Goal: Complete application form

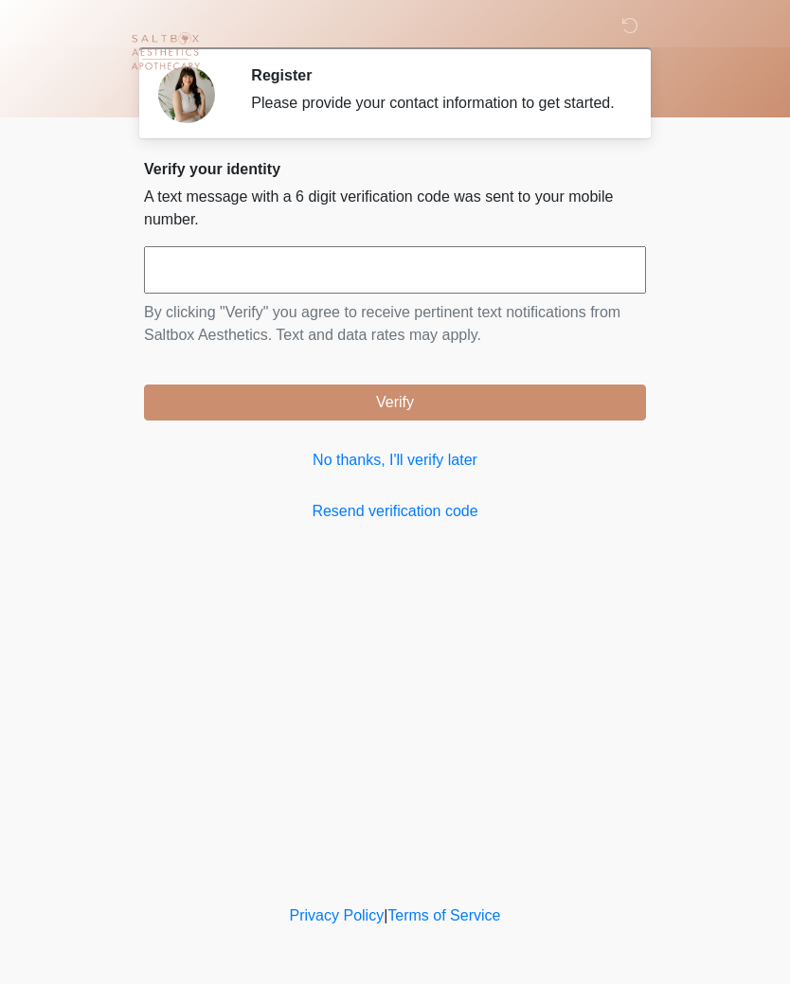
scroll to position [1, 0]
click at [277, 290] on input "text" at bounding box center [395, 269] width 502 height 47
type input "******"
click at [453, 420] on button "Verify" at bounding box center [395, 402] width 502 height 36
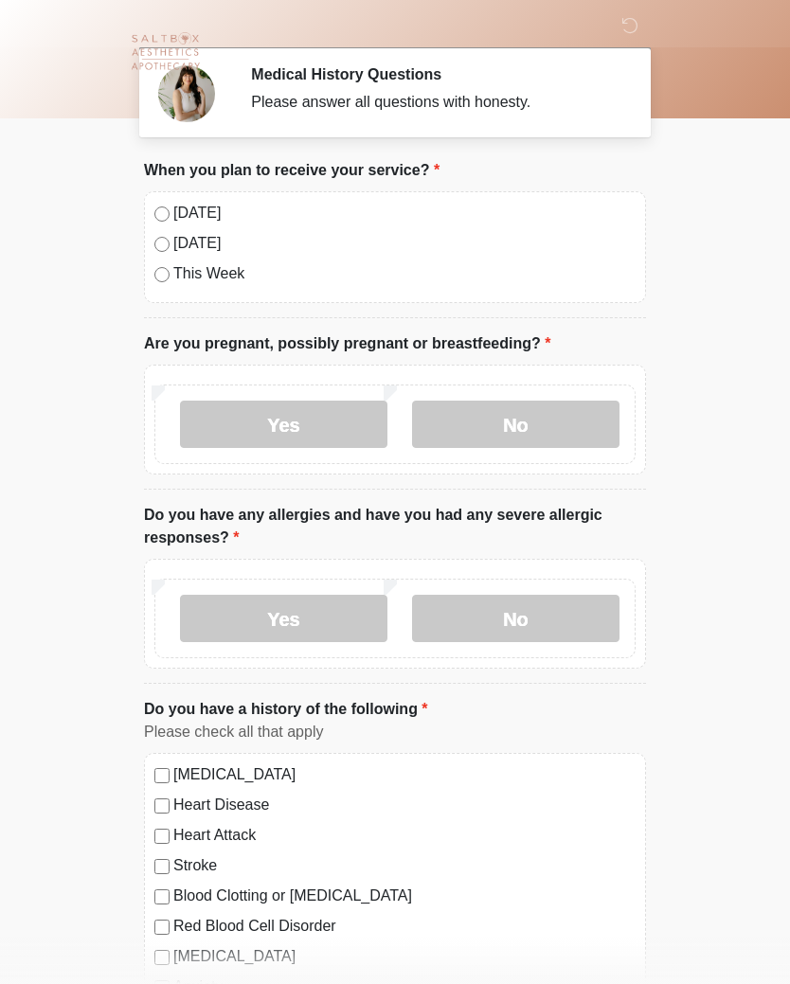
click at [202, 209] on label "[DATE]" at bounding box center [404, 213] width 462 height 23
click at [550, 424] on label "No" at bounding box center [515, 424] width 207 height 47
click at [537, 612] on label "No" at bounding box center [515, 618] width 207 height 47
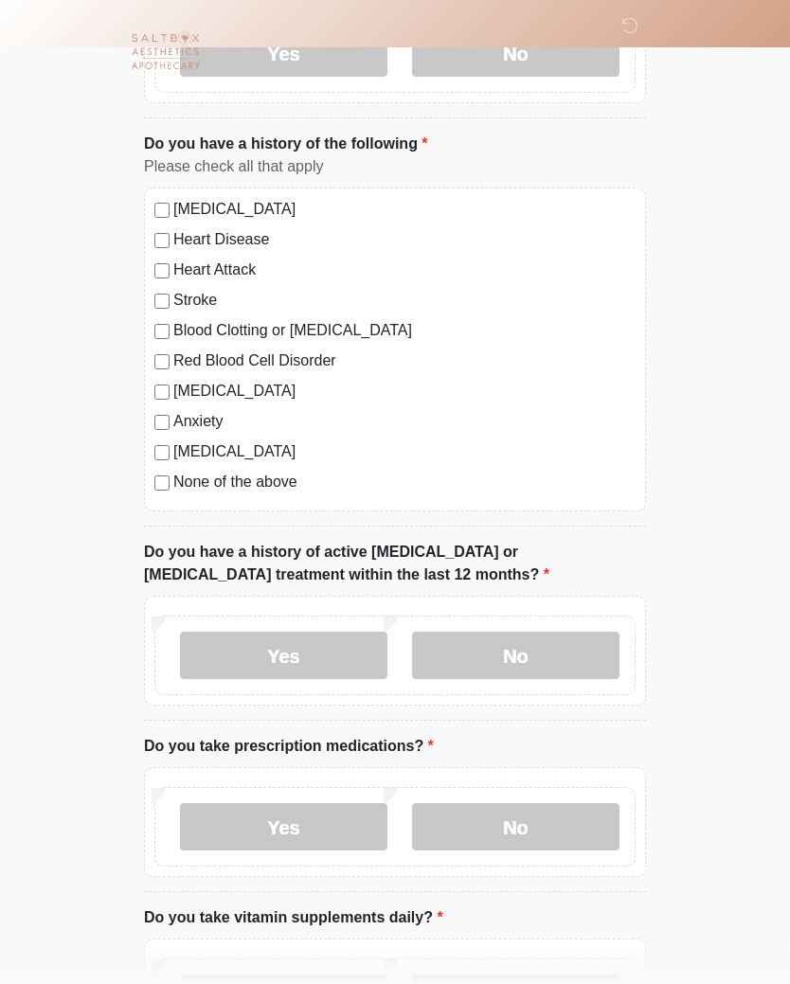
scroll to position [574, 0]
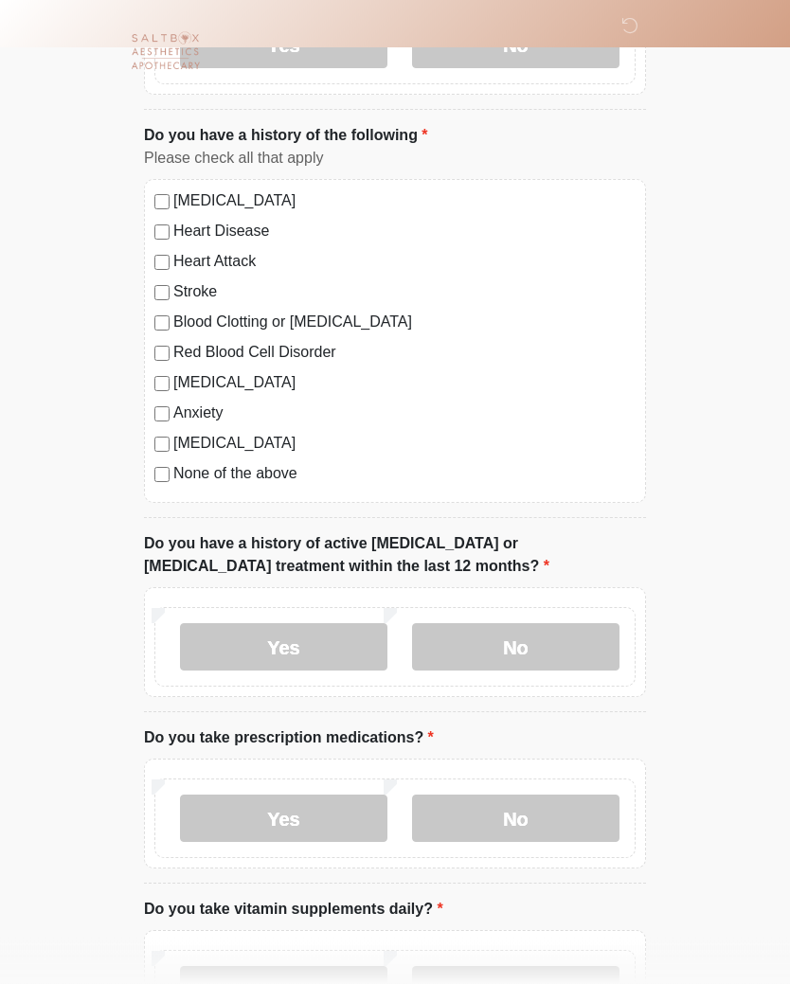
click at [260, 478] on label "None of the above" at bounding box center [404, 474] width 462 height 23
click at [540, 651] on label "No" at bounding box center [515, 647] width 207 height 47
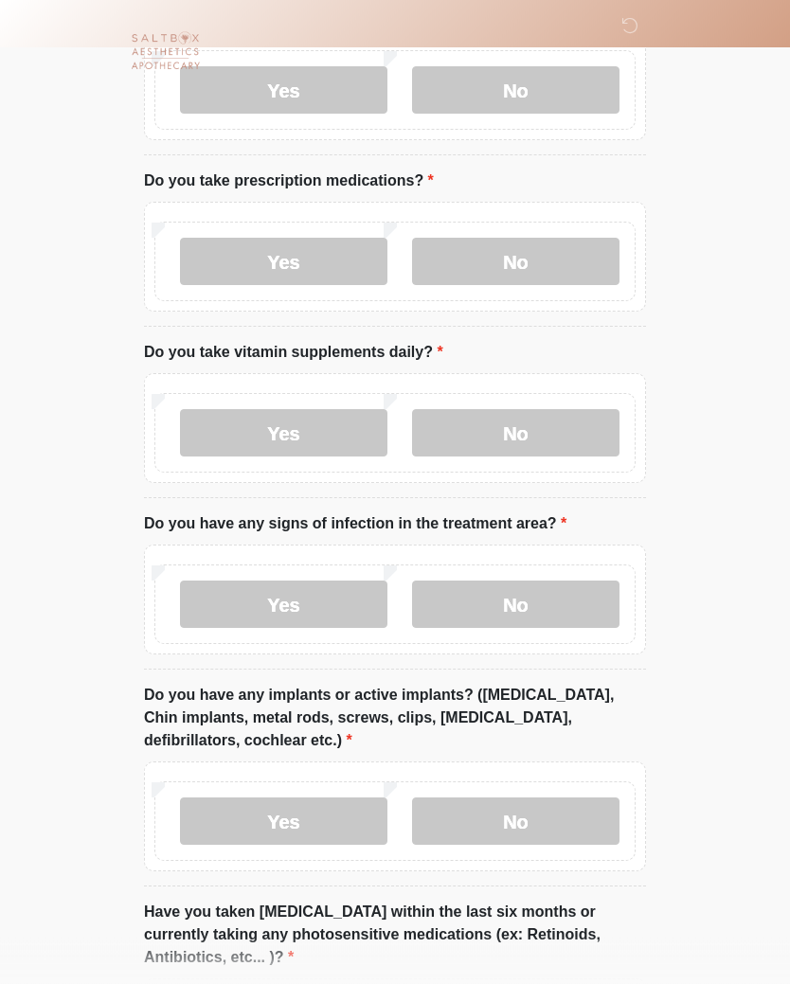
scroll to position [1132, 0]
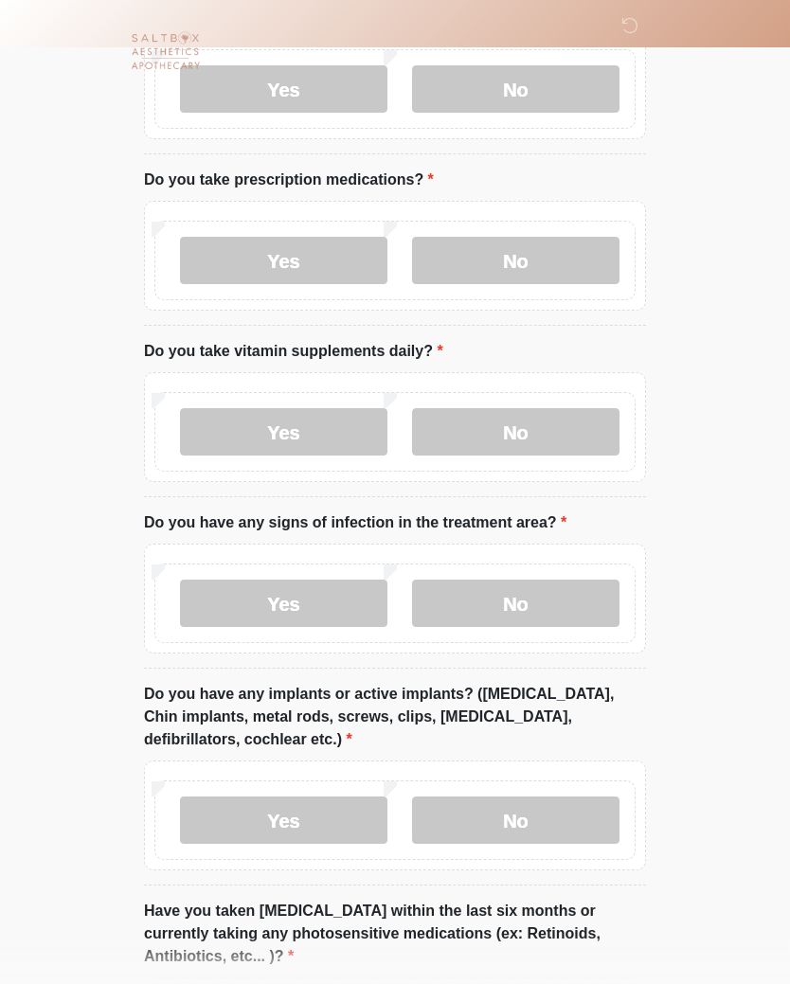
click at [522, 263] on label "No" at bounding box center [515, 261] width 207 height 47
click at [299, 262] on label "Yes" at bounding box center [283, 260] width 207 height 47
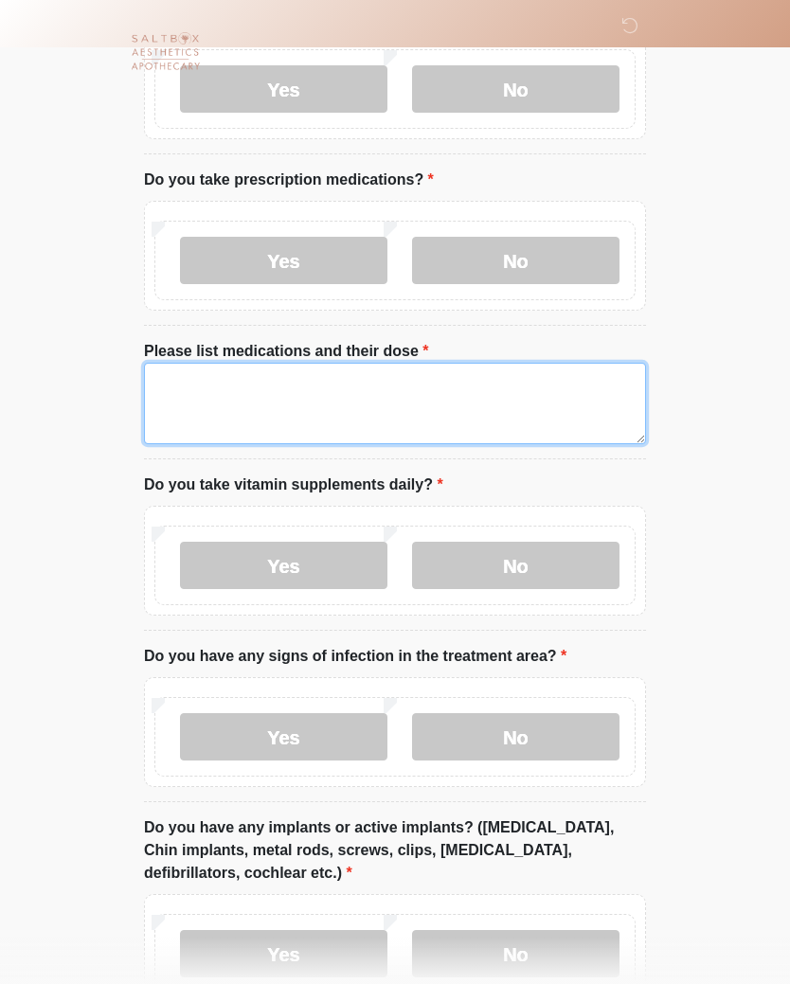
click at [293, 382] on textarea "Please list medications and their dose" at bounding box center [395, 403] width 502 height 81
type textarea "**********"
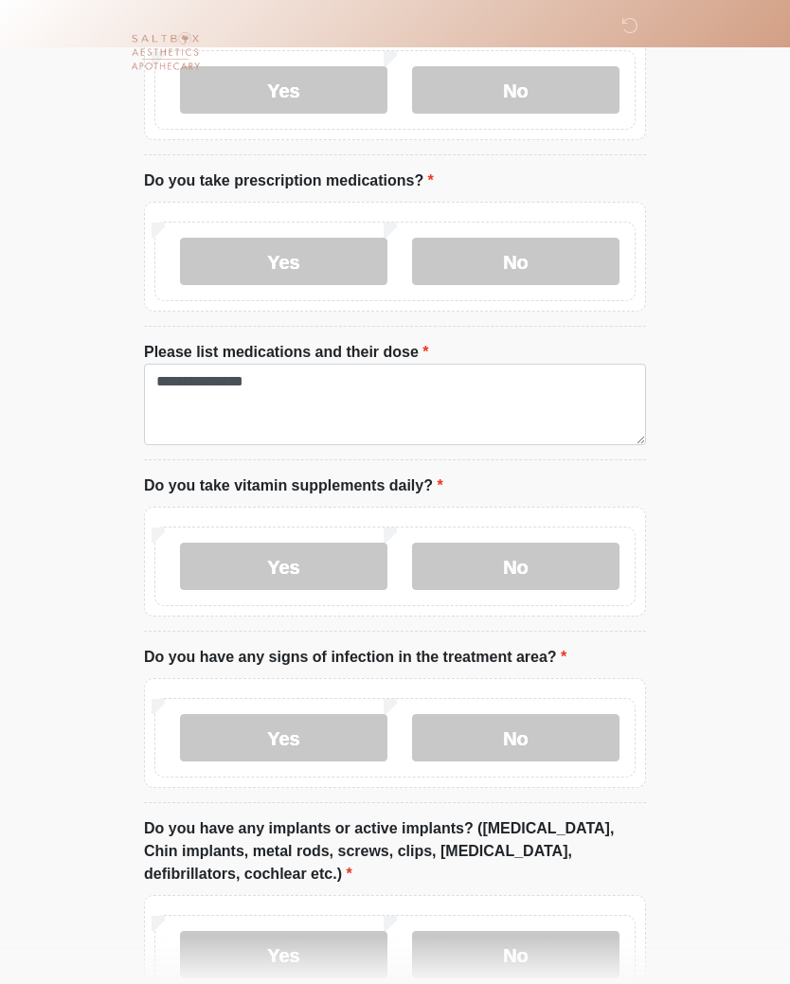
click at [334, 563] on label "Yes" at bounding box center [283, 566] width 207 height 47
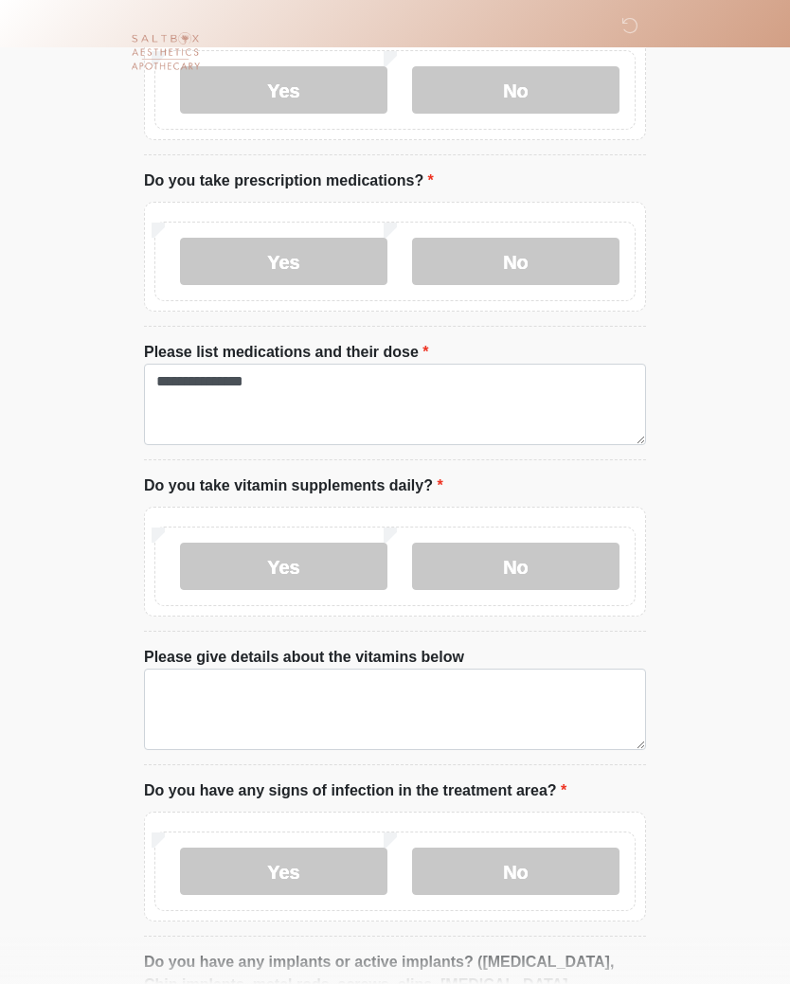
scroll to position [1133, 0]
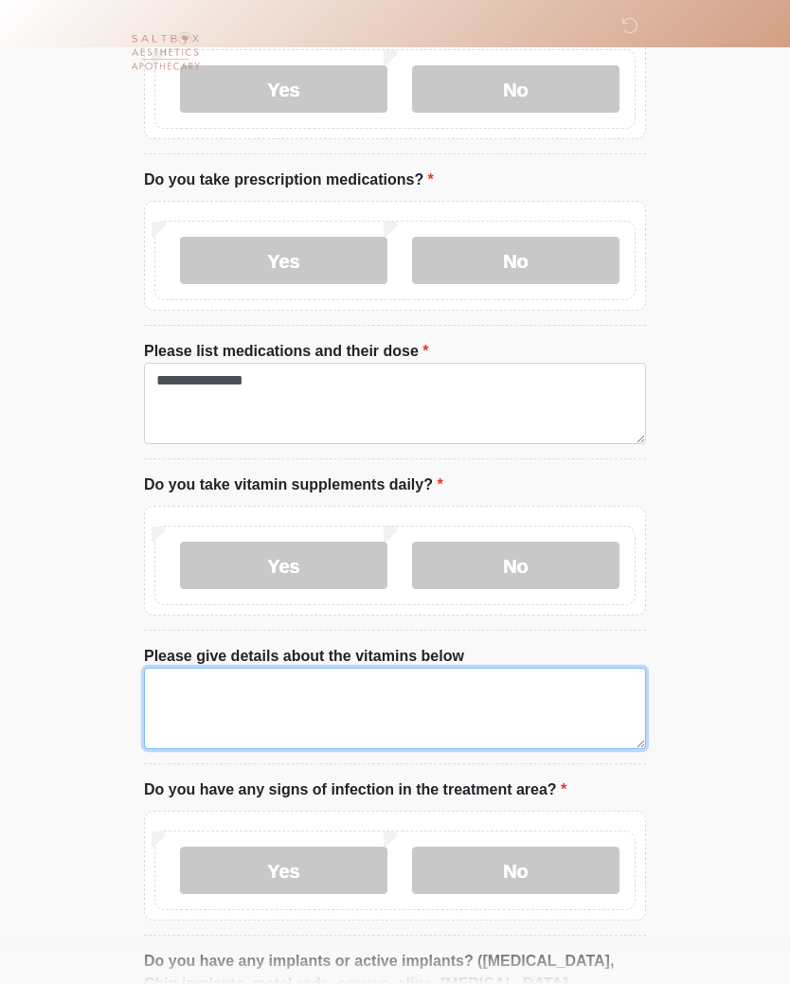
click at [481, 701] on textarea "Please give details about the vitamins below" at bounding box center [395, 708] width 502 height 81
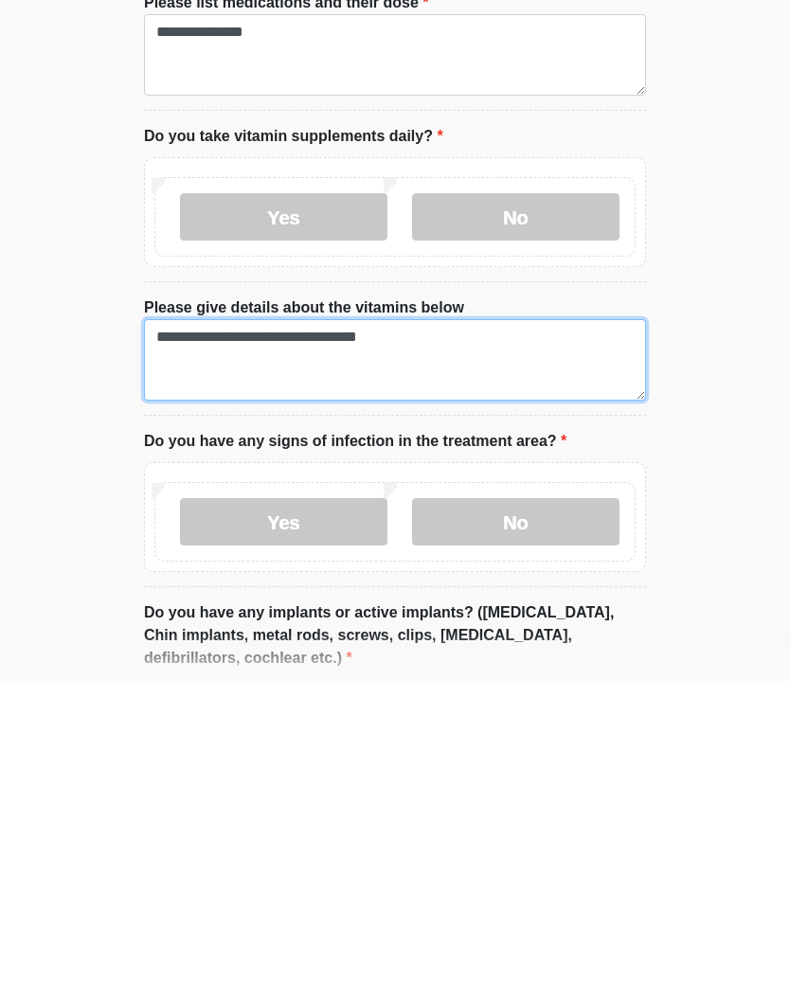
type textarea "**********"
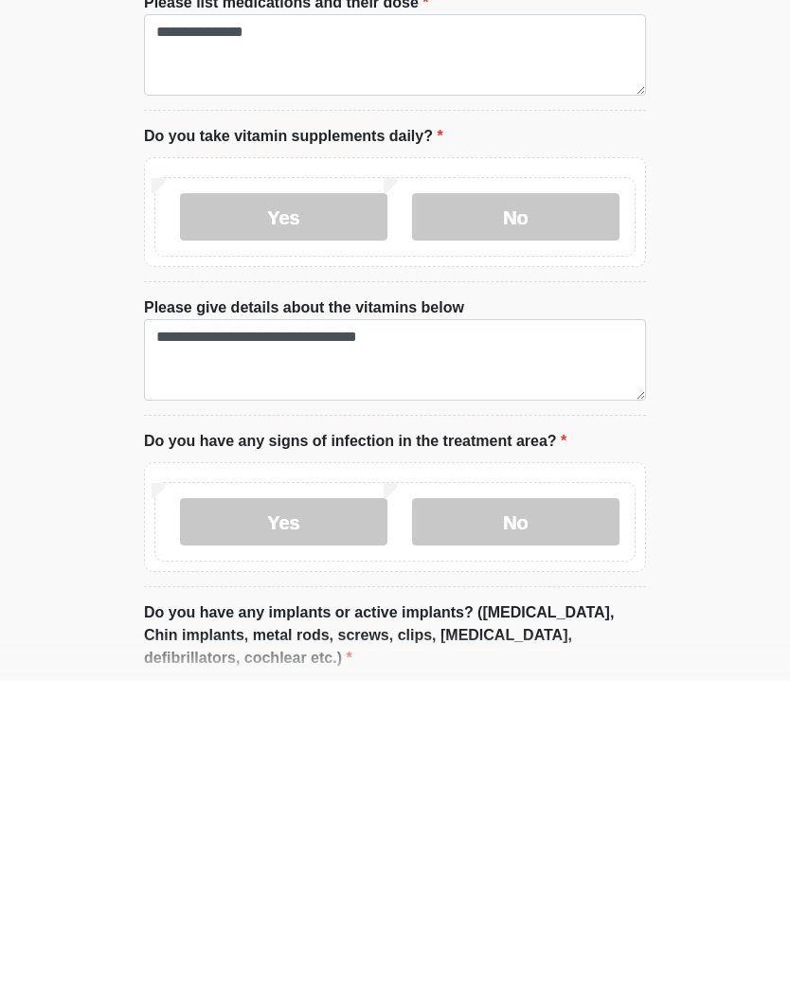
click at [544, 801] on label "No" at bounding box center [515, 824] width 207 height 47
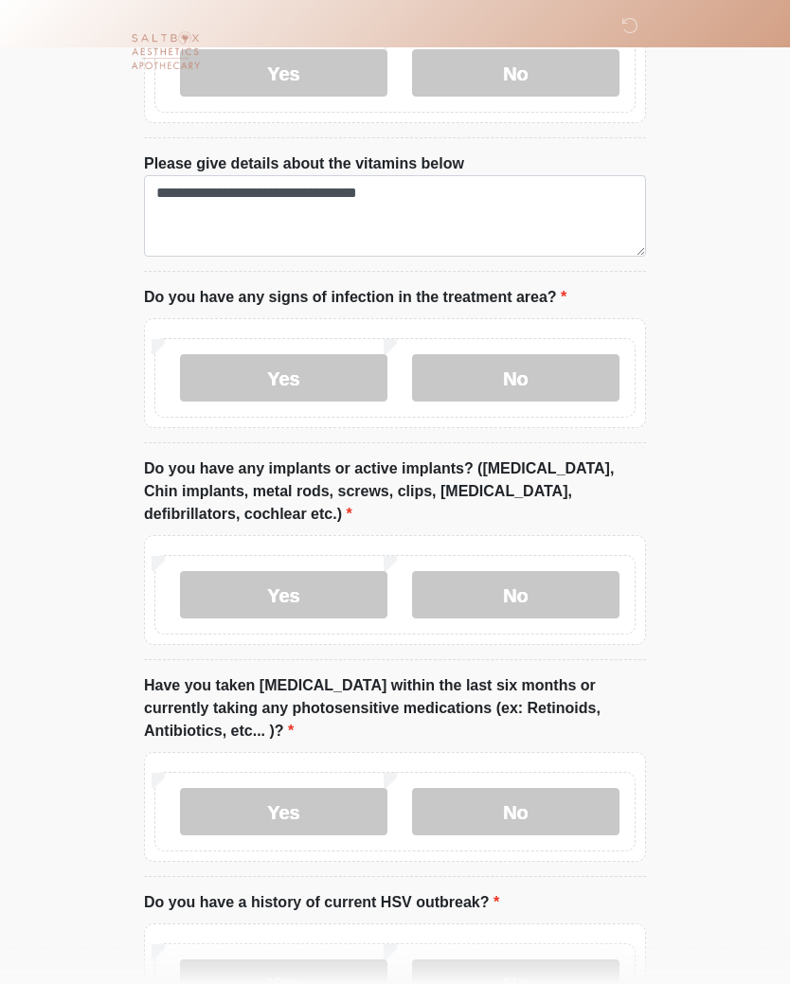
click at [324, 593] on label "Yes" at bounding box center [283, 595] width 207 height 47
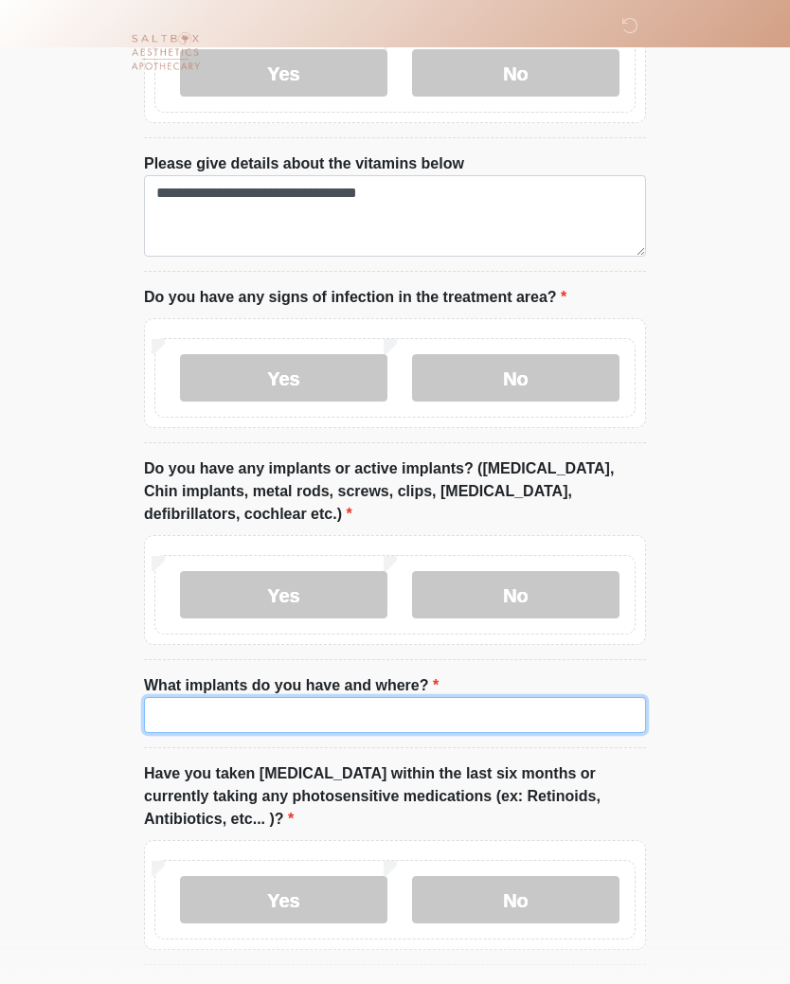
click at [298, 708] on input "What implants do you have and where?" at bounding box center [395, 715] width 502 height 36
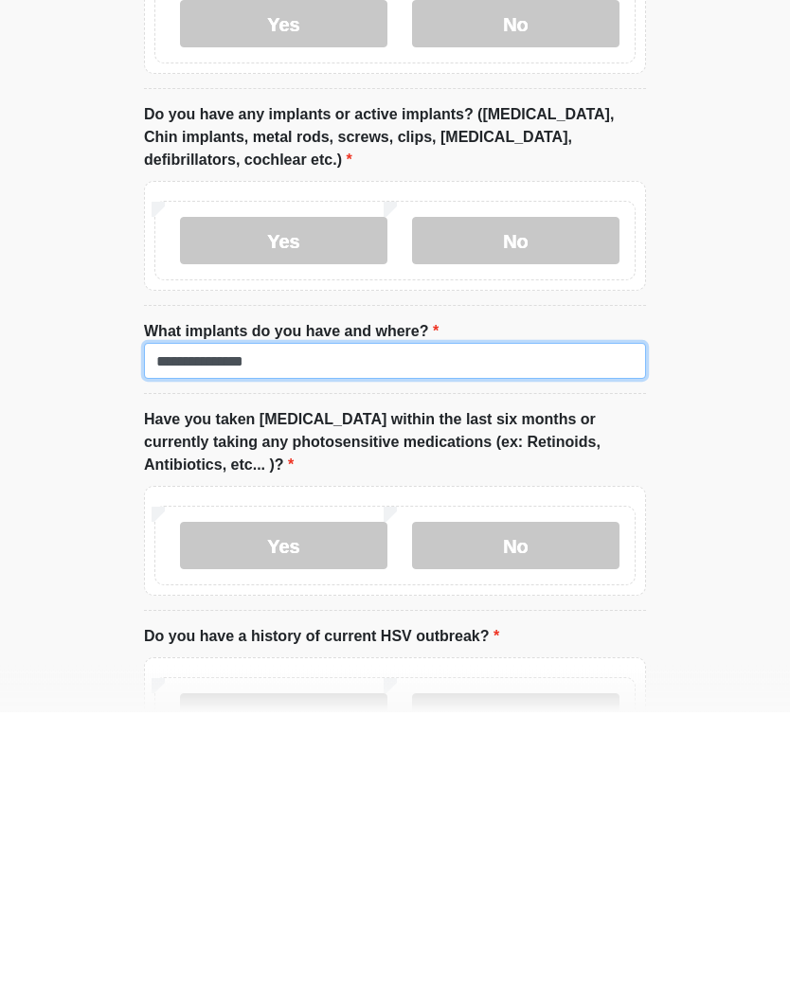
type input "**********"
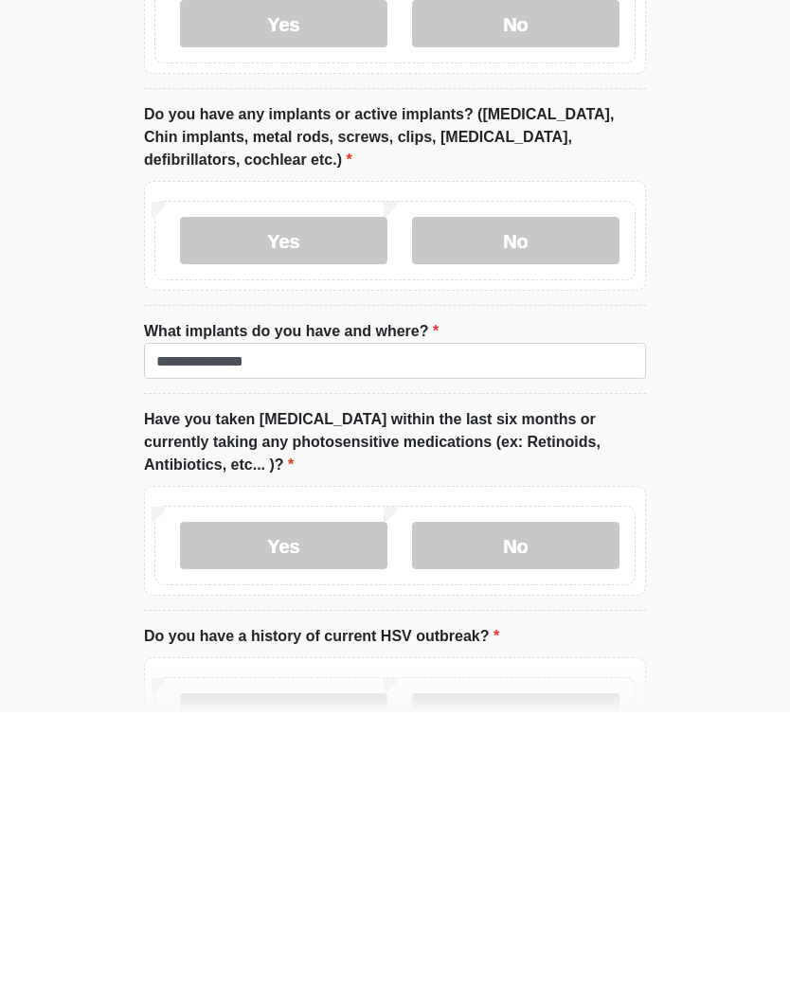
click at [548, 794] on label "No" at bounding box center [515, 817] width 207 height 47
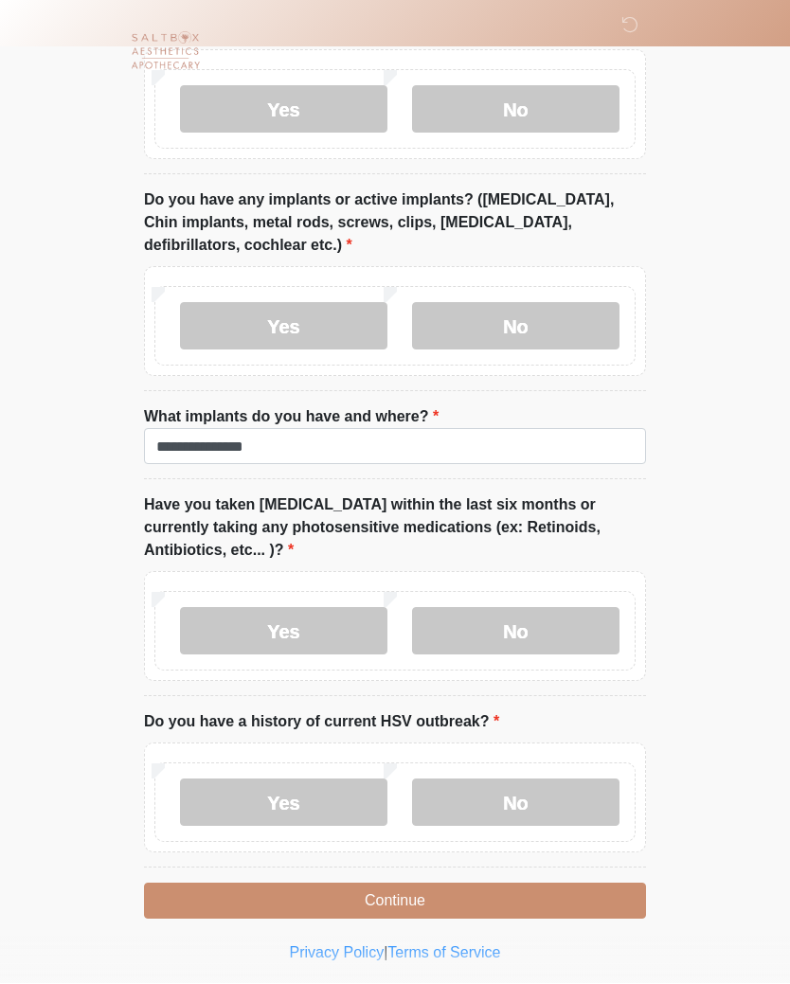
click at [521, 805] on label "No" at bounding box center [515, 802] width 207 height 47
click at [475, 889] on button "Continue" at bounding box center [395, 901] width 502 height 36
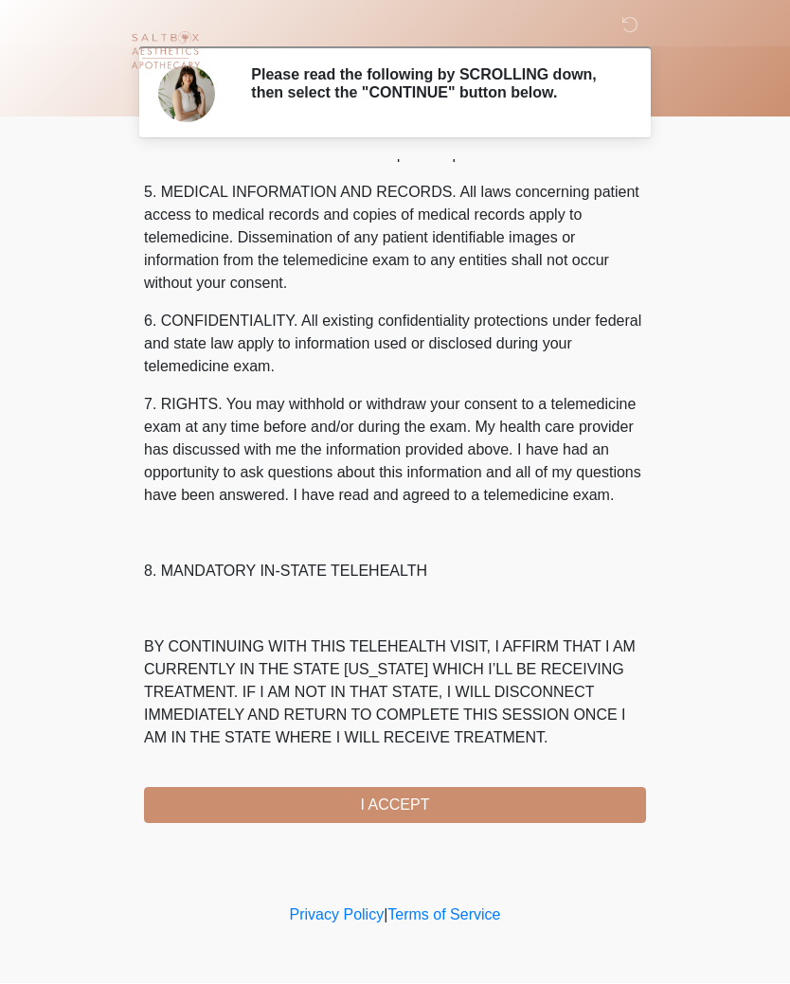
scroll to position [652, 0]
click at [413, 807] on button "I ACCEPT" at bounding box center [395, 806] width 502 height 36
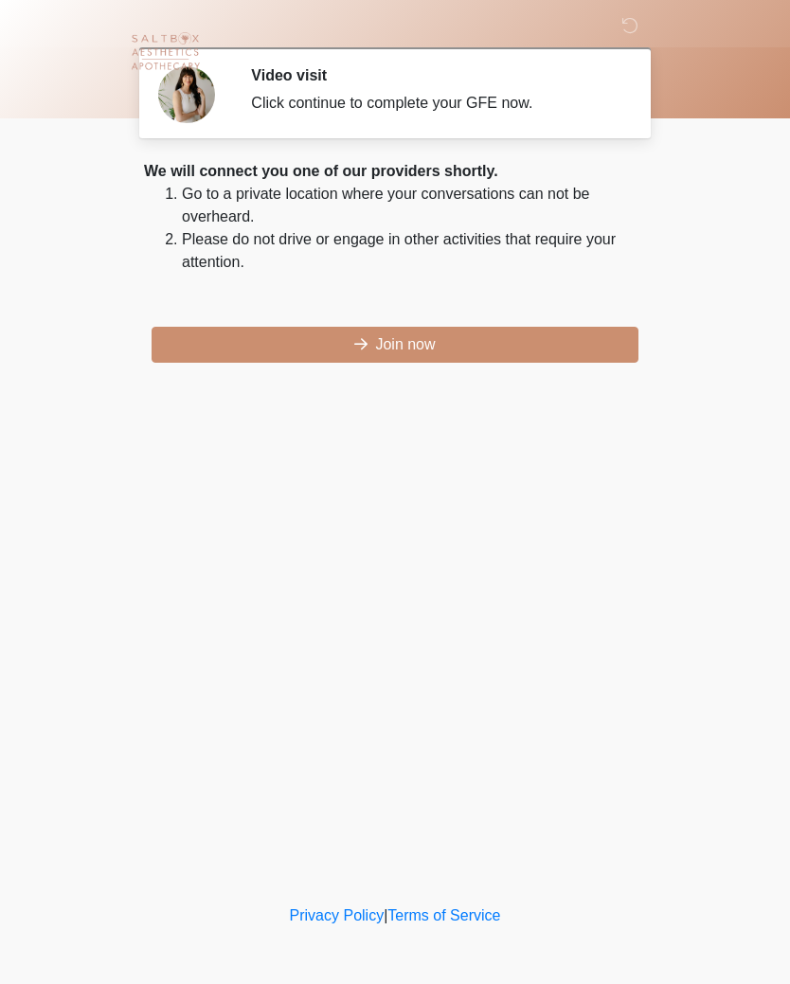
click at [460, 327] on button "Join now" at bounding box center [395, 345] width 487 height 36
